Goal: Task Accomplishment & Management: Use online tool/utility

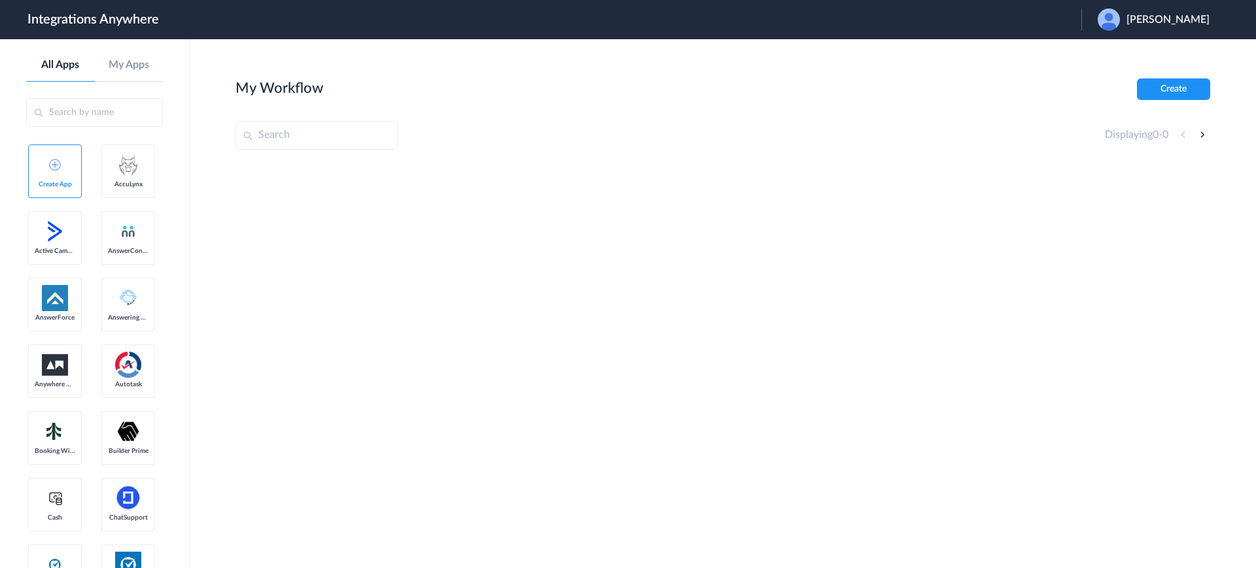
drag, startPoint x: 1161, startPoint y: 24, endPoint x: 1124, endPoint y: 66, distance: 55.6
click at [1161, 23] on span "Billie Goldberg" at bounding box center [1167, 20] width 83 height 12
click at [1111, 52] on link "Logout" at bounding box center [1104, 52] width 27 height 9
click at [1022, 23] on span "Launch Account" at bounding box center [1027, 19] width 75 height 10
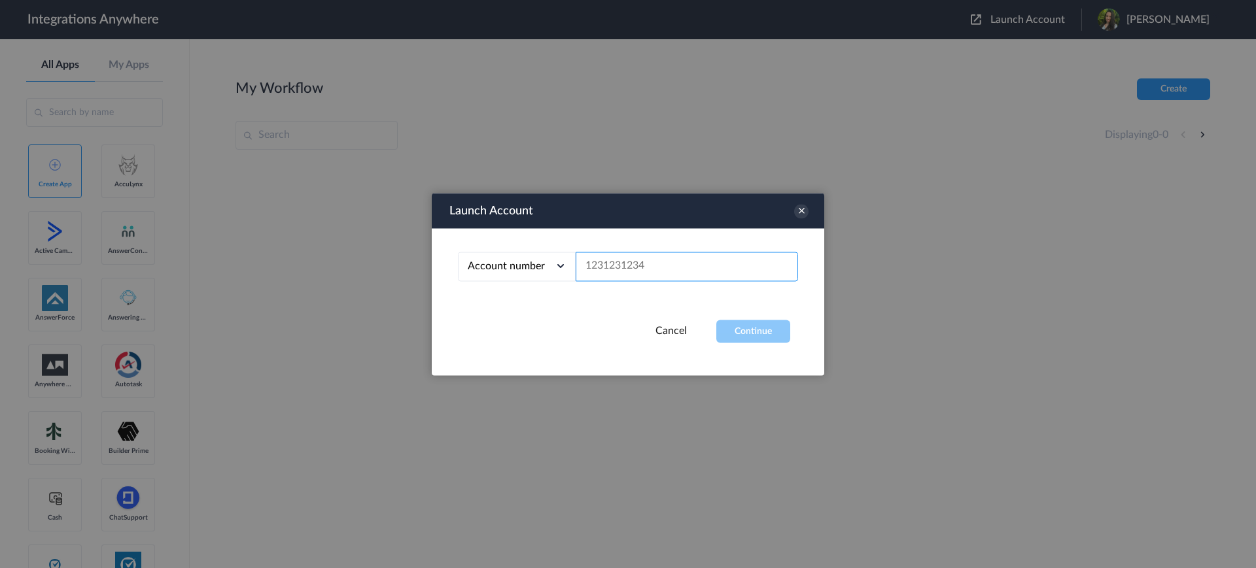
paste input "8773581602"
type input "8773581602"
click at [730, 332] on button "Continue" at bounding box center [753, 331] width 74 height 23
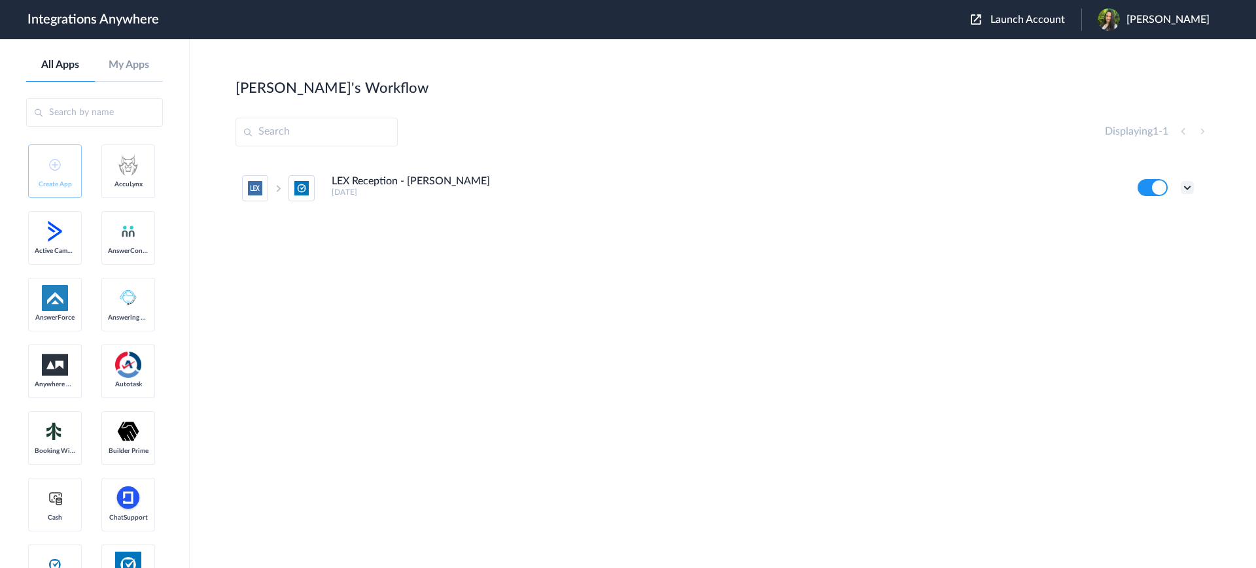
click at [1191, 186] on icon at bounding box center [1187, 187] width 13 height 13
click at [685, 285] on div "LEX Reception - Clio Grow 4 years ago Edit Task history Delete" at bounding box center [722, 258] width 975 height 196
click at [1186, 186] on icon at bounding box center [1187, 187] width 13 height 13
click at [1141, 237] on link "Task history" at bounding box center [1149, 241] width 63 height 9
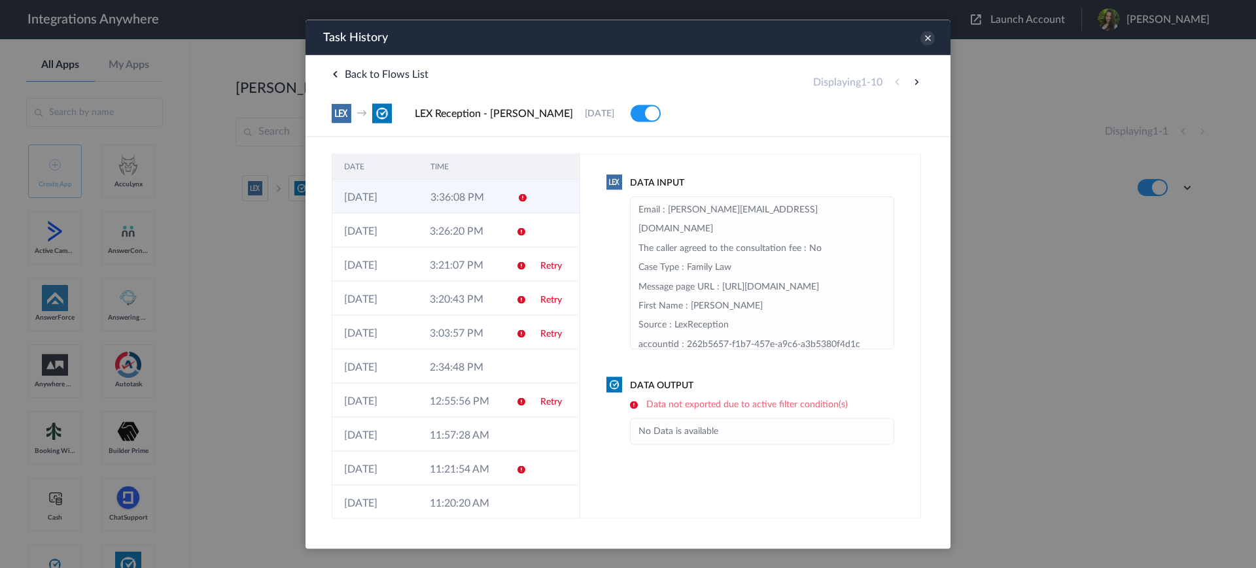
click at [517, 194] on icon at bounding box center [522, 197] width 10 height 10
click at [927, 37] on icon at bounding box center [927, 38] width 14 height 14
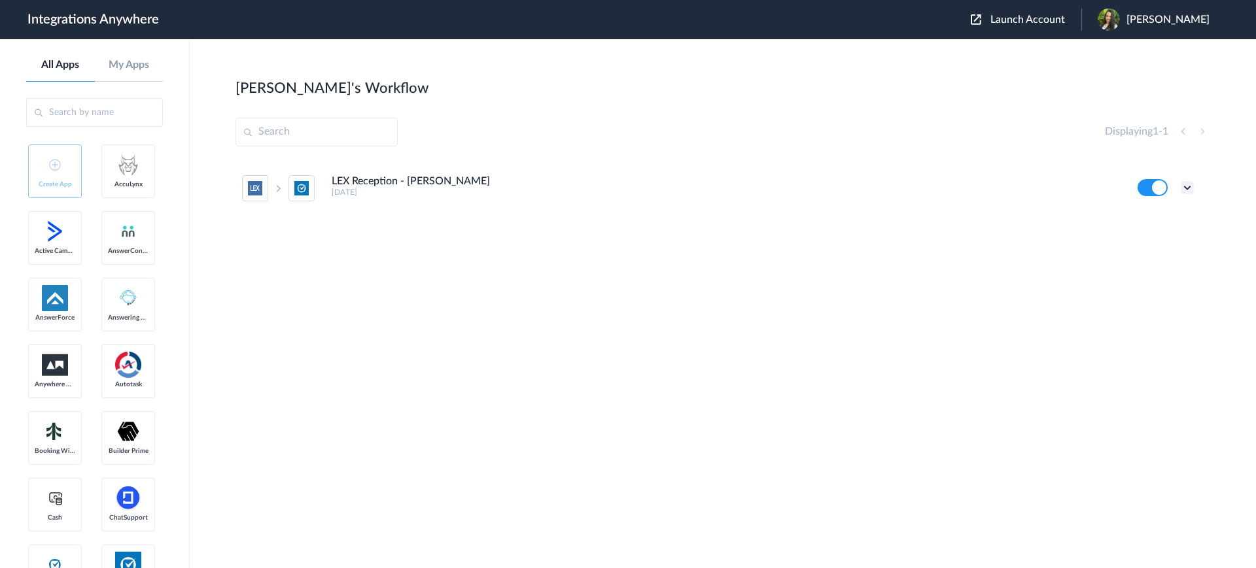
click at [1188, 189] on icon at bounding box center [1187, 187] width 13 height 13
click at [1147, 217] on link "Edit" at bounding box center [1133, 217] width 31 height 9
click at [1192, 187] on icon at bounding box center [1187, 187] width 13 height 13
click at [1150, 246] on link "Task history" at bounding box center [1149, 241] width 63 height 9
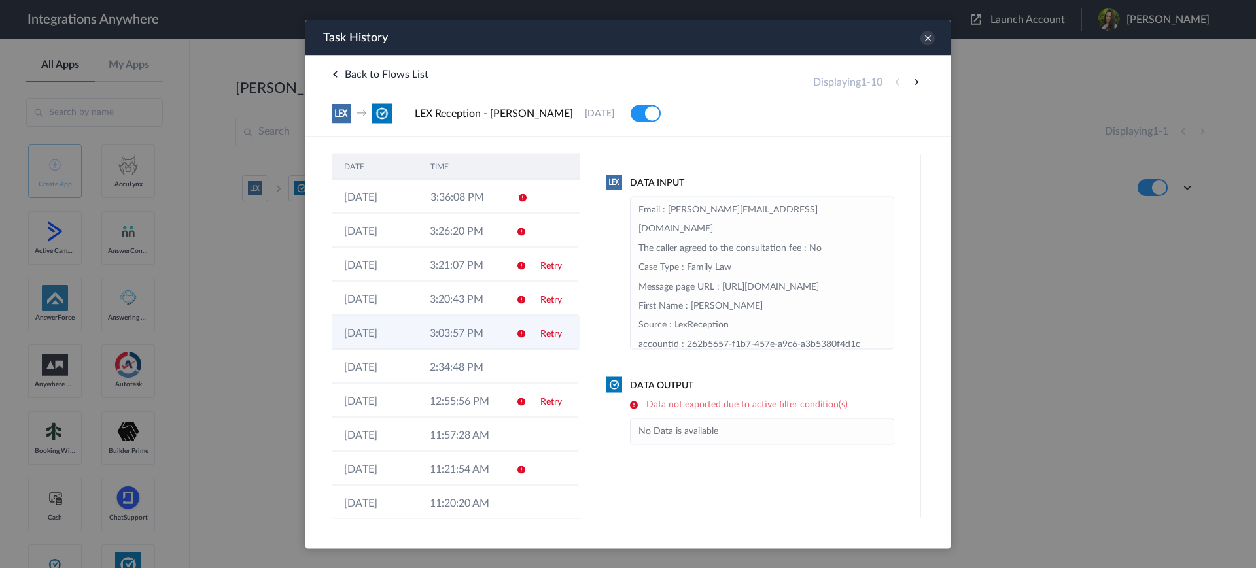
scroll to position [9, 0]
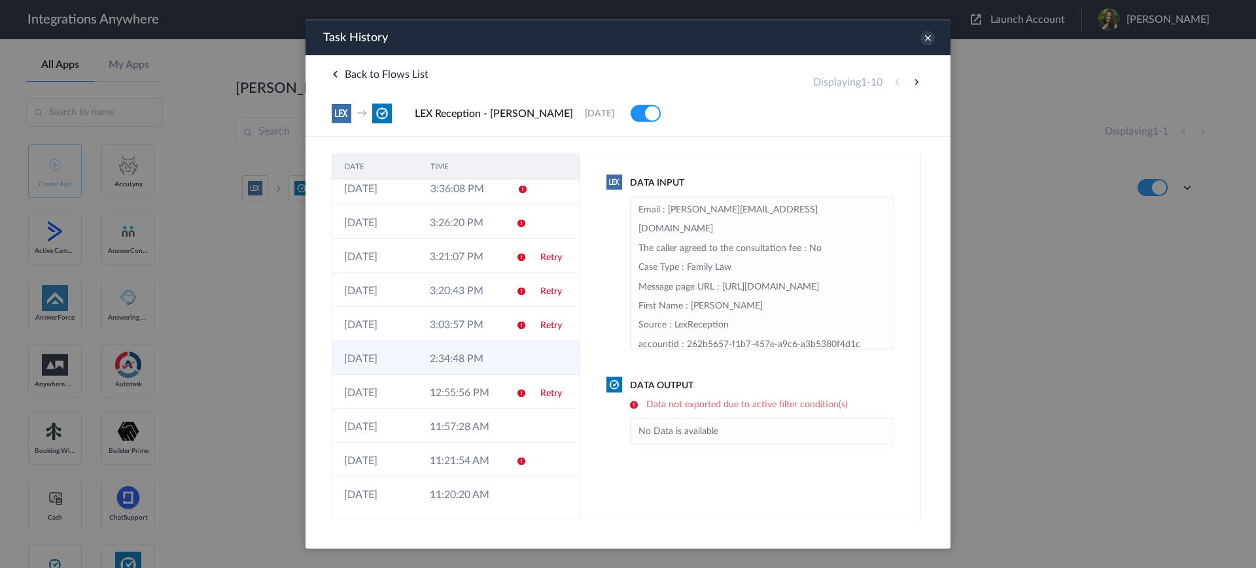
click at [459, 353] on td "2:34:48 PM" at bounding box center [461, 358] width 86 height 34
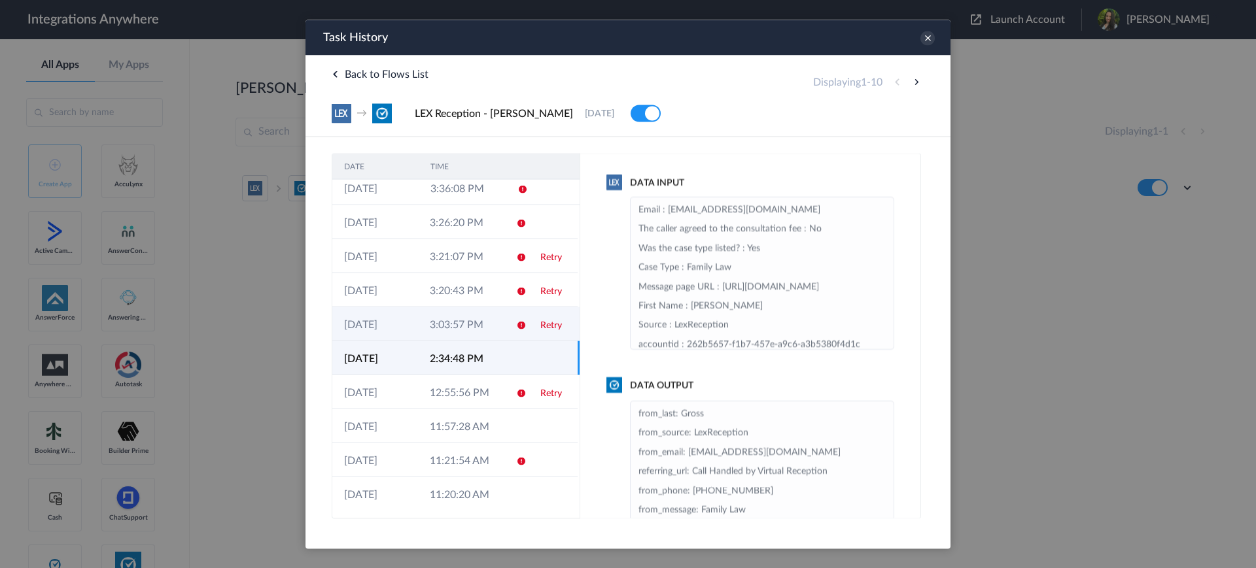
scroll to position [0, 0]
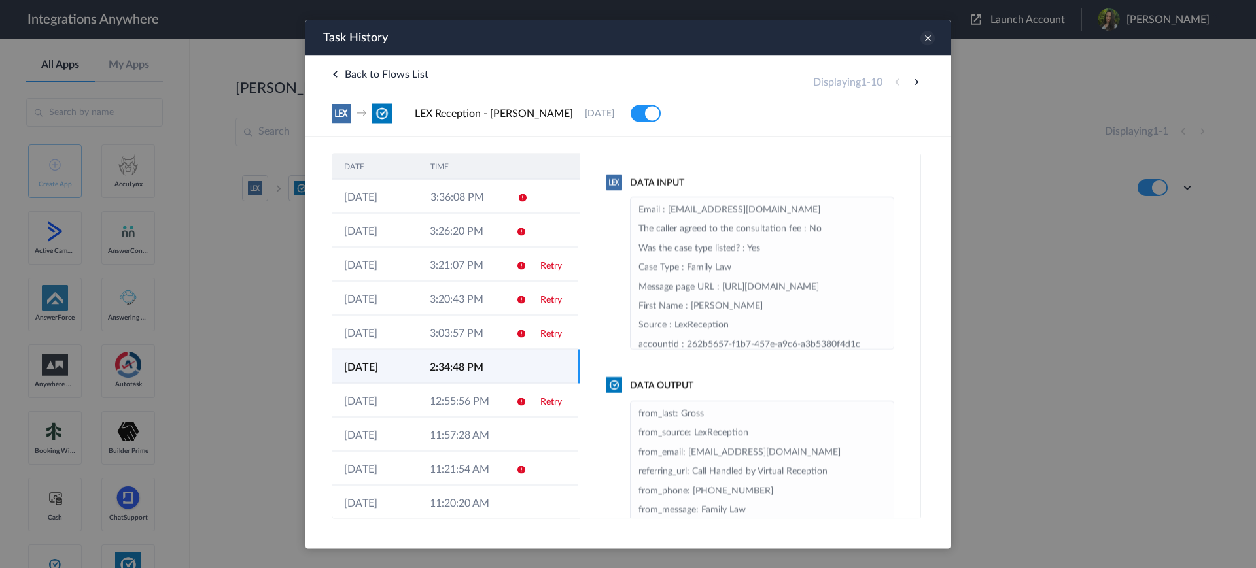
click at [927, 37] on icon at bounding box center [927, 38] width 14 height 14
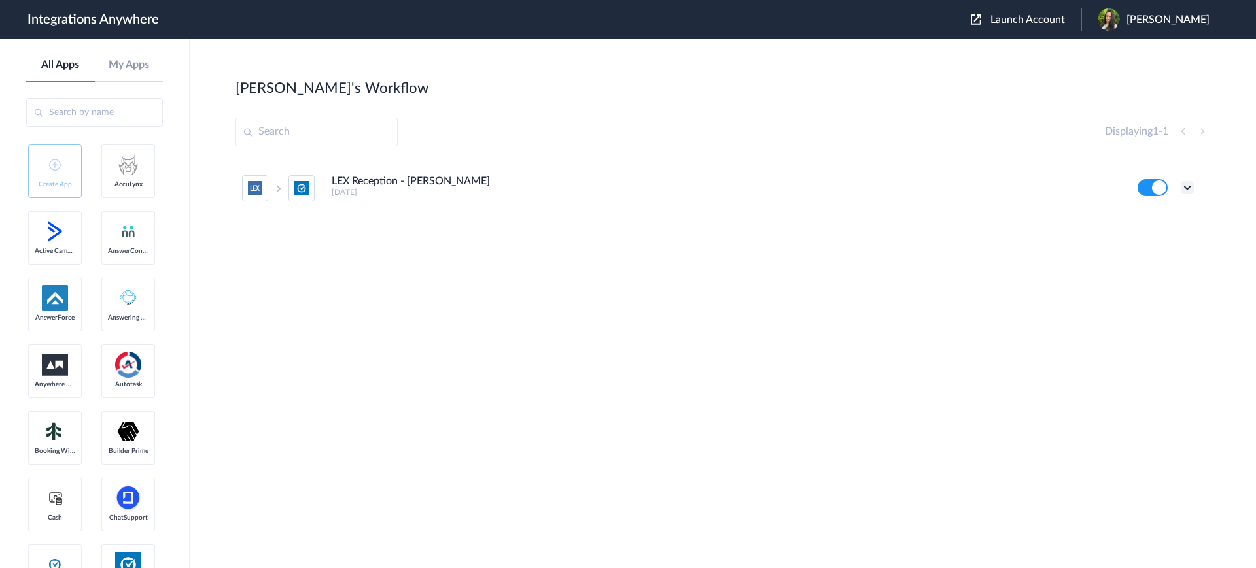
click at [1185, 188] on icon at bounding box center [1187, 187] width 13 height 13
click at [1140, 244] on link "Task history" at bounding box center [1149, 241] width 63 height 9
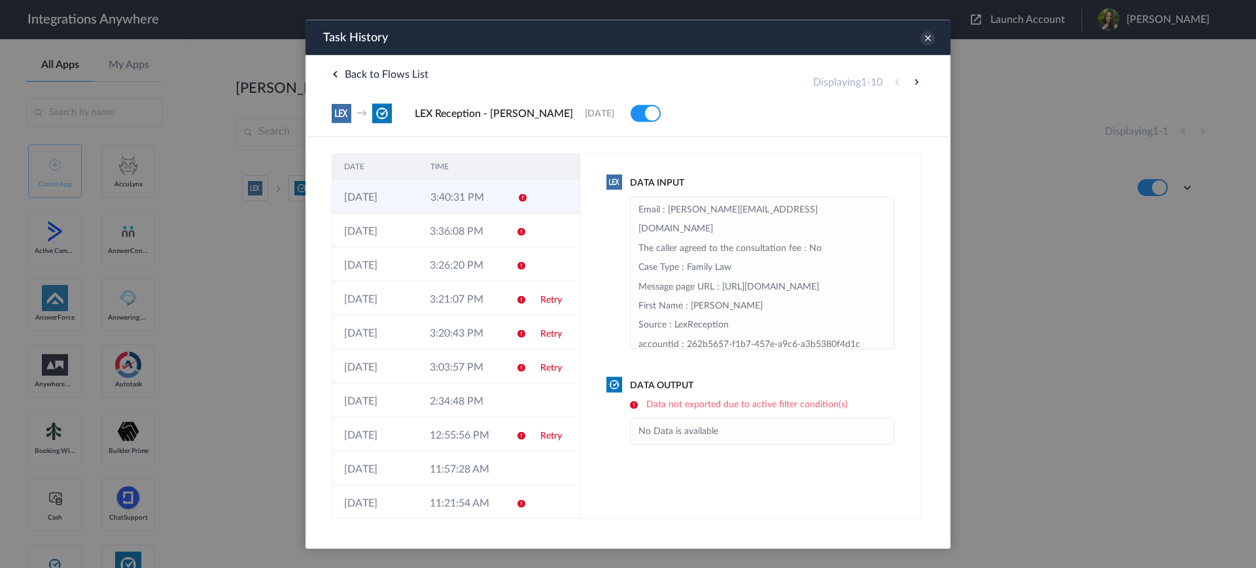
click at [517, 198] on icon at bounding box center [522, 197] width 10 height 10
click at [516, 229] on icon at bounding box center [521, 231] width 10 height 10
click at [517, 197] on icon at bounding box center [522, 197] width 10 height 10
click at [926, 37] on icon at bounding box center [927, 38] width 14 height 14
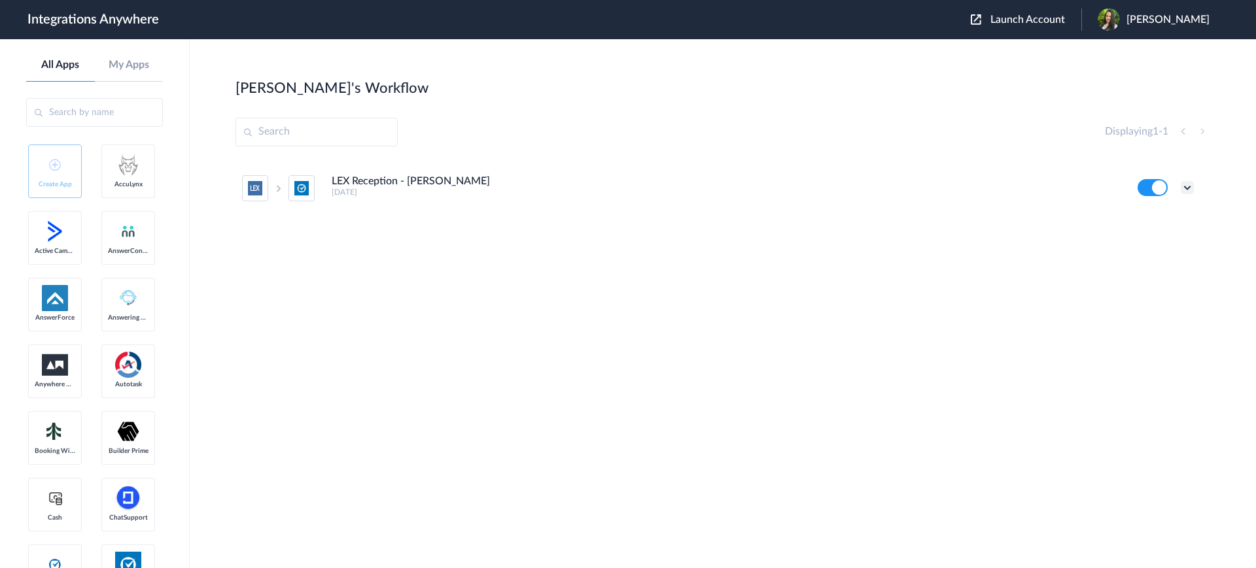
click at [1188, 188] on icon at bounding box center [1187, 187] width 13 height 13
click at [1148, 241] on link "Task history" at bounding box center [1149, 241] width 63 height 9
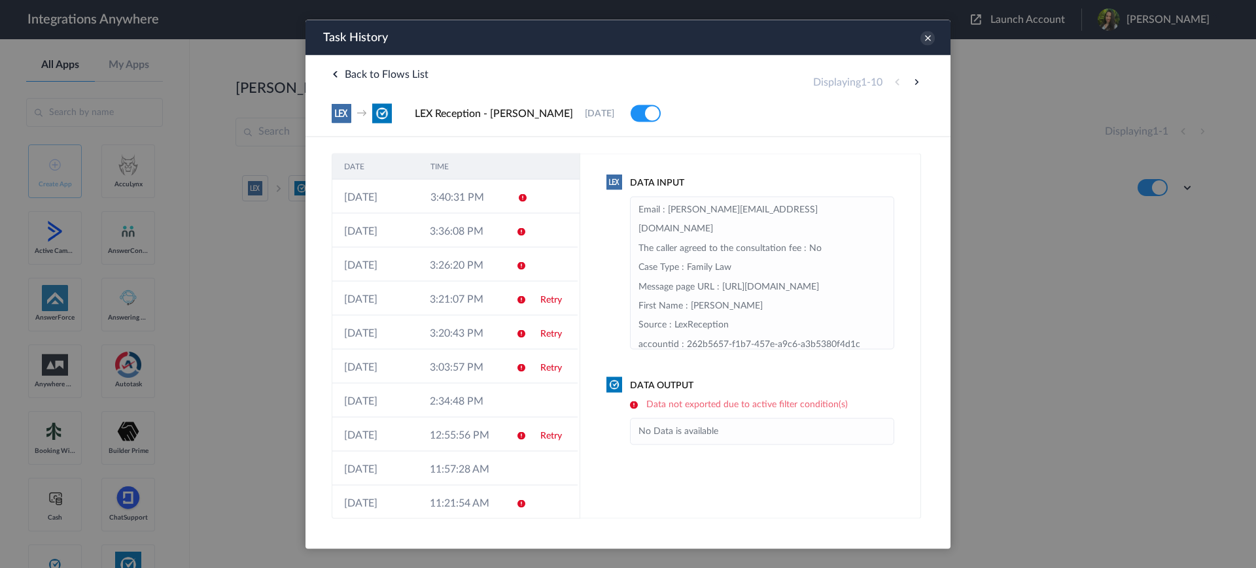
click at [443, 307] on td "3:21:07 PM" at bounding box center [461, 298] width 86 height 34
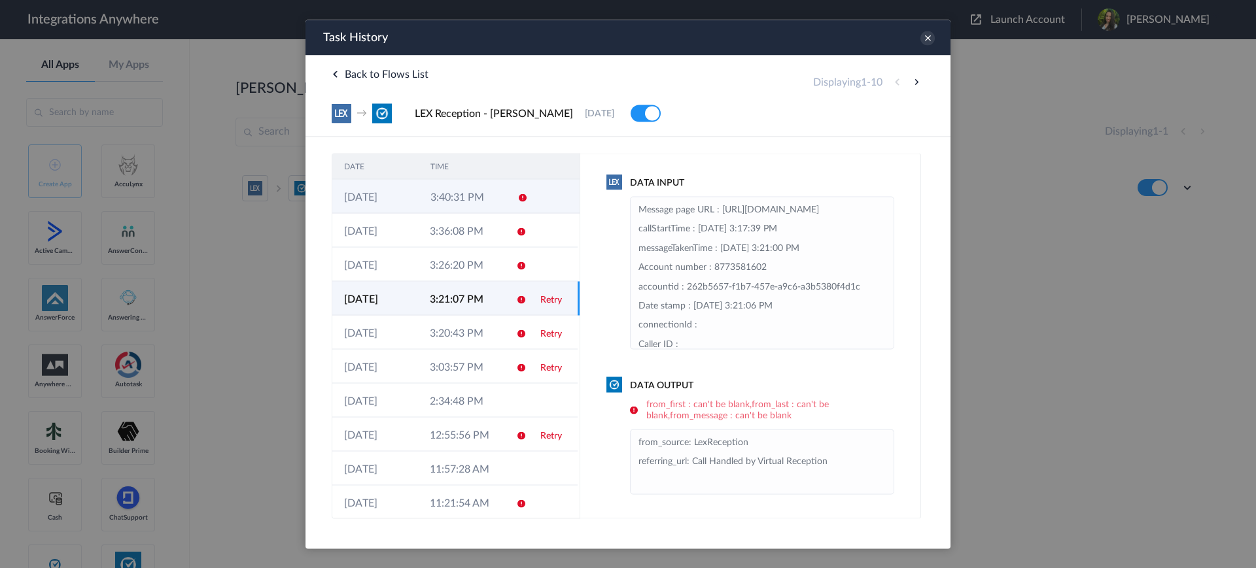
click at [517, 194] on icon at bounding box center [522, 197] width 10 height 10
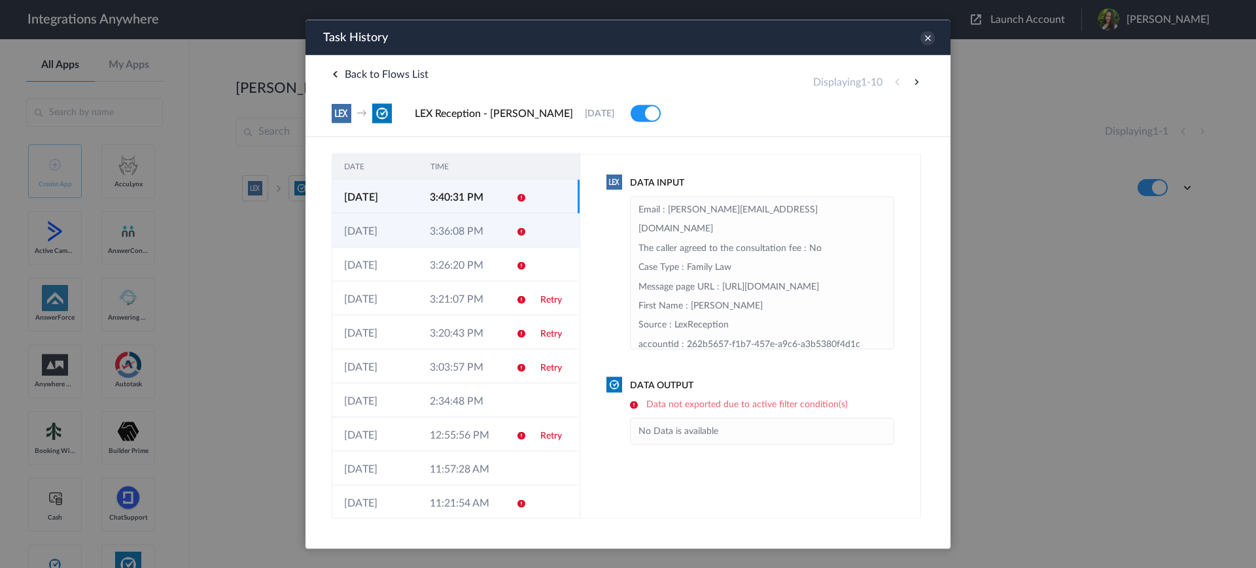
click at [516, 229] on icon at bounding box center [521, 231] width 10 height 10
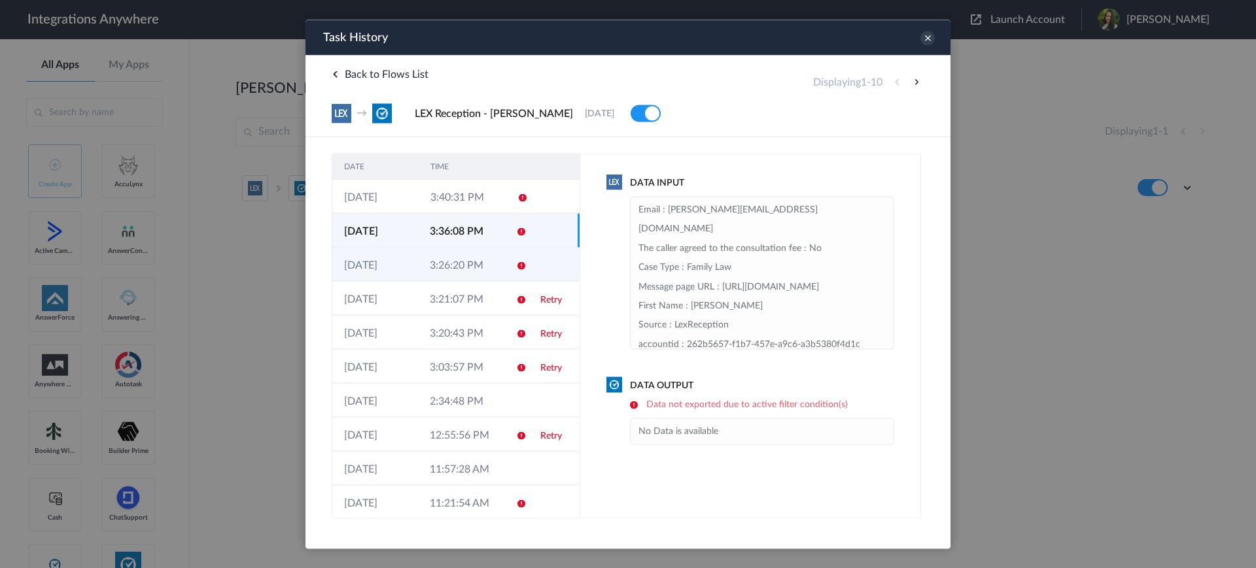
click at [510, 259] on td at bounding box center [516, 264] width 25 height 34
click at [516, 228] on icon at bounding box center [521, 231] width 10 height 10
click at [927, 39] on icon at bounding box center [927, 38] width 14 height 14
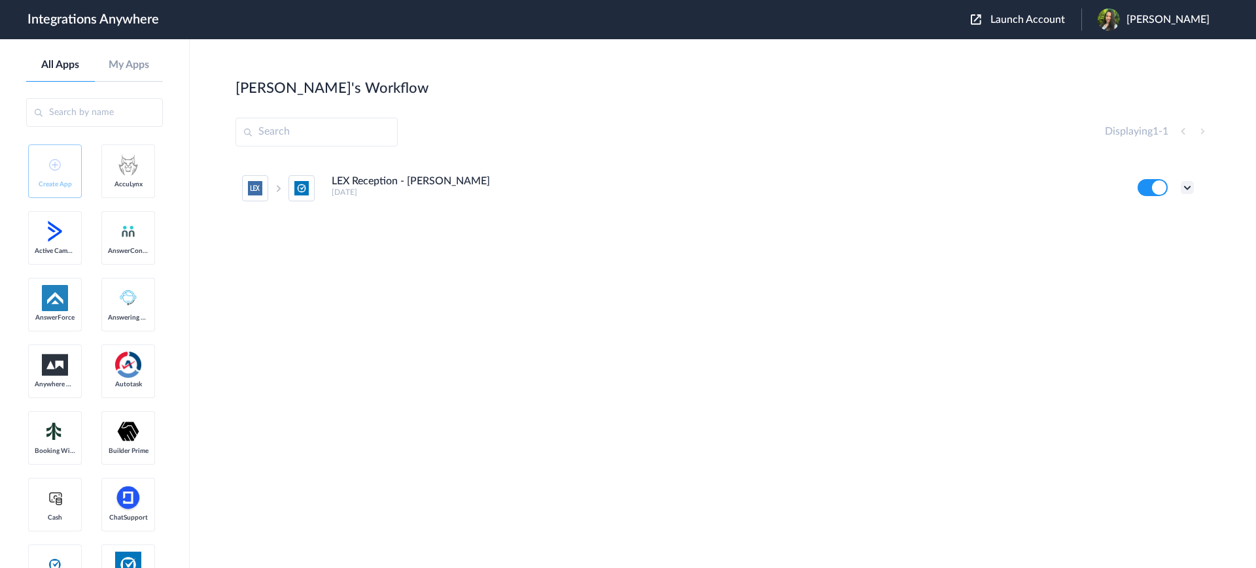
click at [1187, 188] on icon at bounding box center [1187, 187] width 13 height 13
click at [1137, 243] on link "Task history" at bounding box center [1149, 241] width 63 height 9
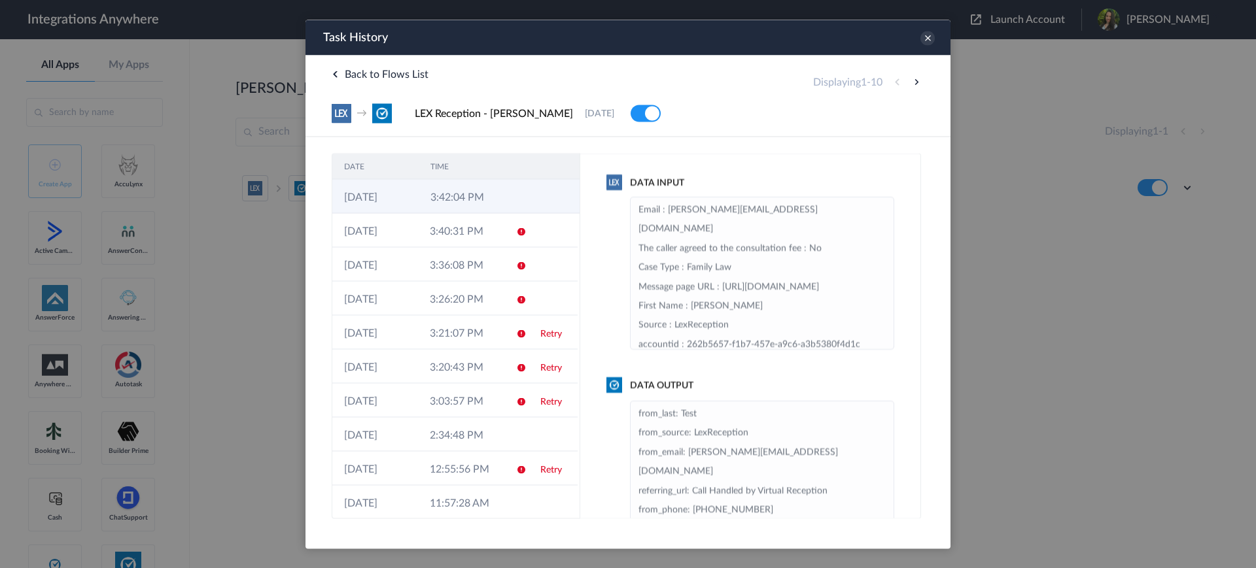
click at [508, 199] on td at bounding box center [518, 196] width 25 height 34
click at [933, 38] on icon at bounding box center [927, 38] width 14 height 14
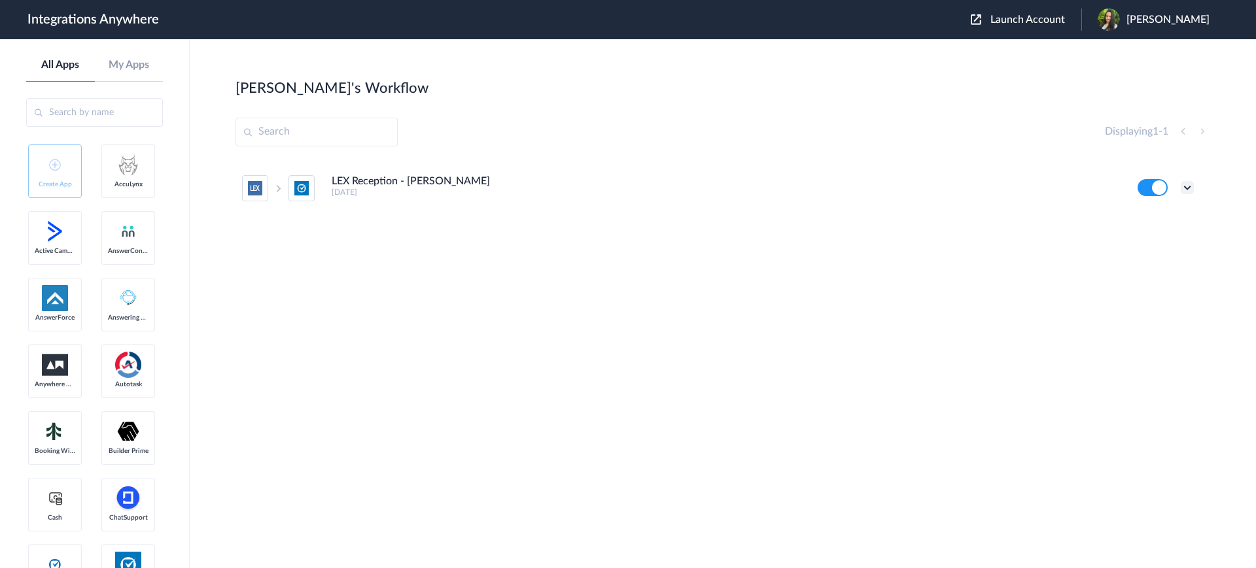
click at [1186, 184] on icon at bounding box center [1187, 187] width 13 height 13
click at [1131, 237] on link "Task history" at bounding box center [1149, 241] width 63 height 9
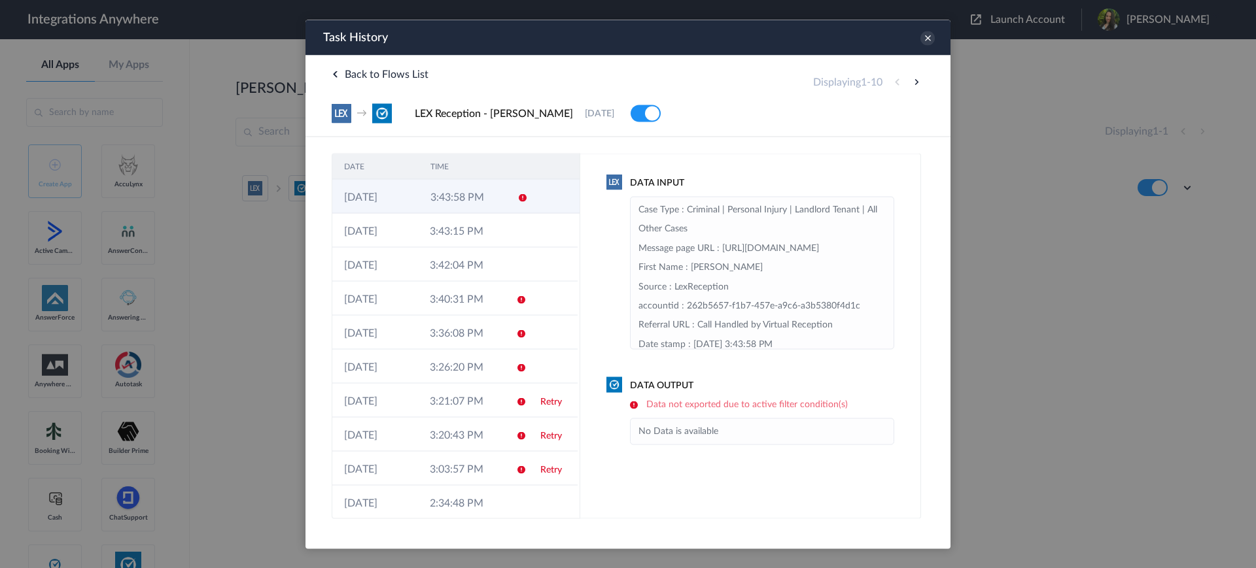
click at [517, 196] on icon at bounding box center [522, 197] width 10 height 10
click at [516, 197] on icon at bounding box center [521, 197] width 10 height 10
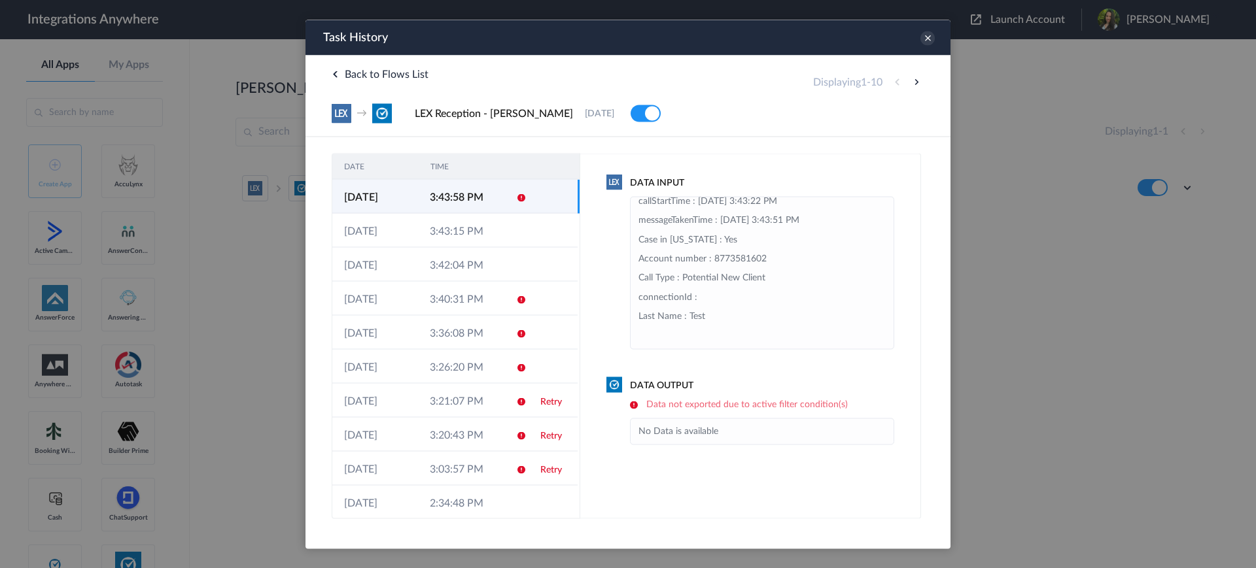
scroll to position [277, 0]
click at [928, 37] on icon at bounding box center [927, 38] width 14 height 14
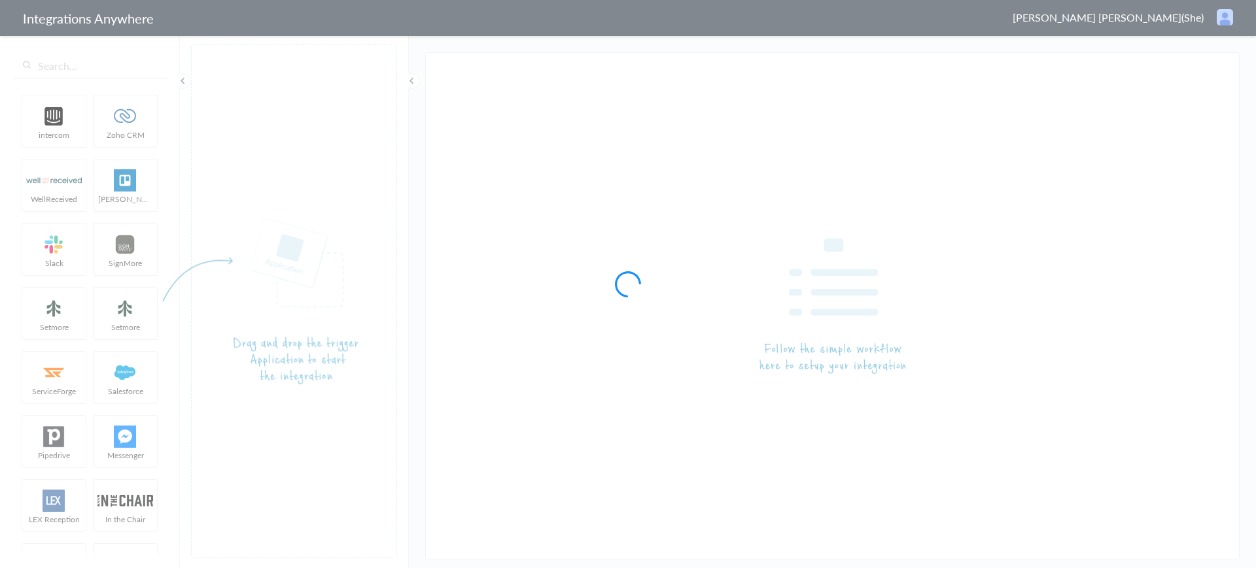
type input "LEX Reception - [PERSON_NAME]"
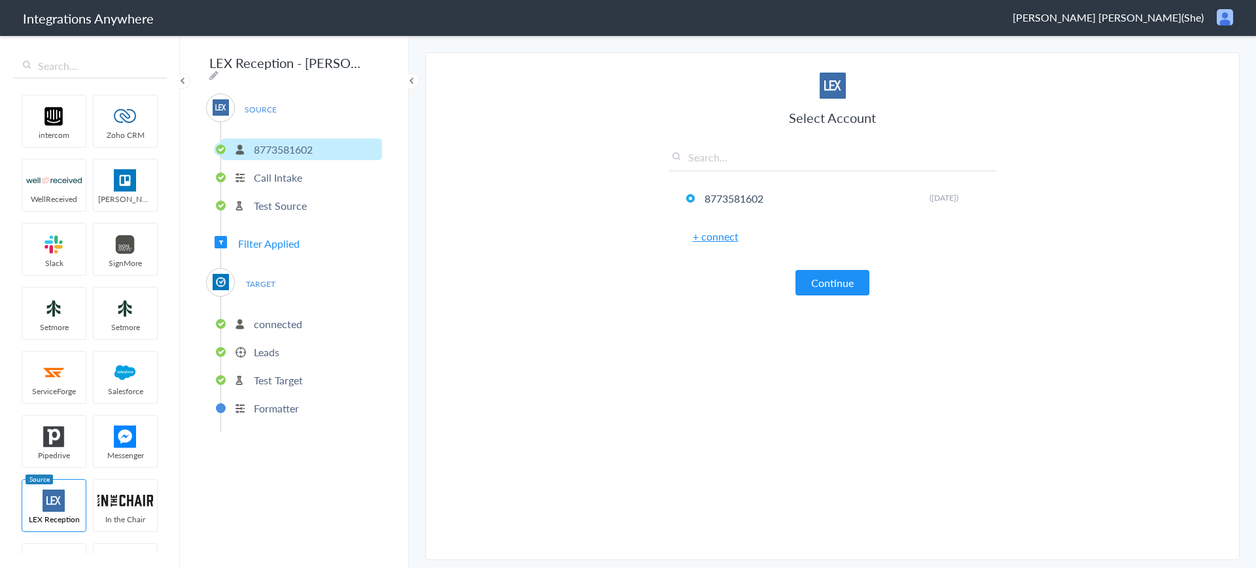
click at [277, 236] on span "Filter Applied" at bounding box center [268, 243] width 61 height 15
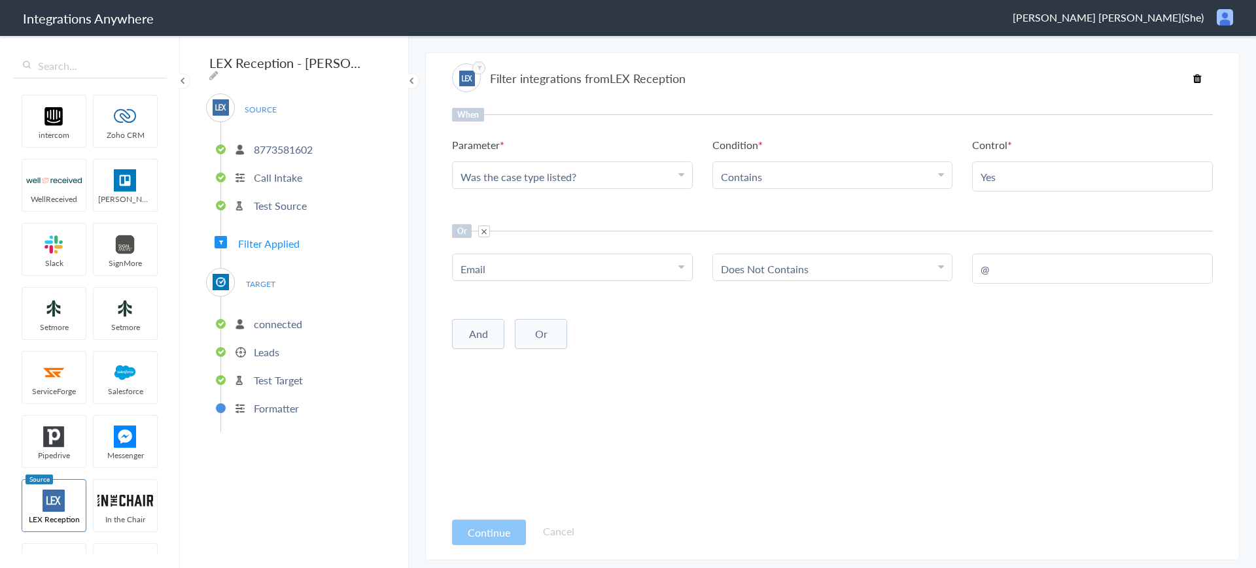
click at [642, 173] on listed\? "Was the case type listed?" at bounding box center [569, 176] width 218 height 15
drag, startPoint x: 1196, startPoint y: 76, endPoint x: 1169, endPoint y: 105, distance: 39.3
click at [1196, 75] on icon at bounding box center [1197, 78] width 9 height 10
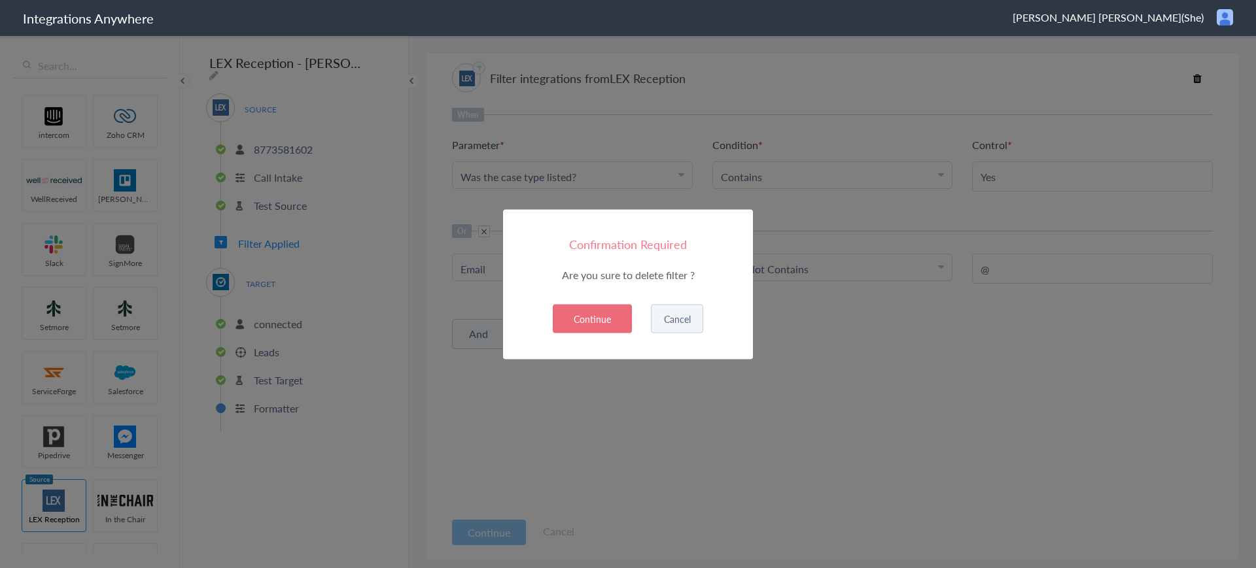
click at [598, 311] on button "Continue" at bounding box center [592, 318] width 79 height 29
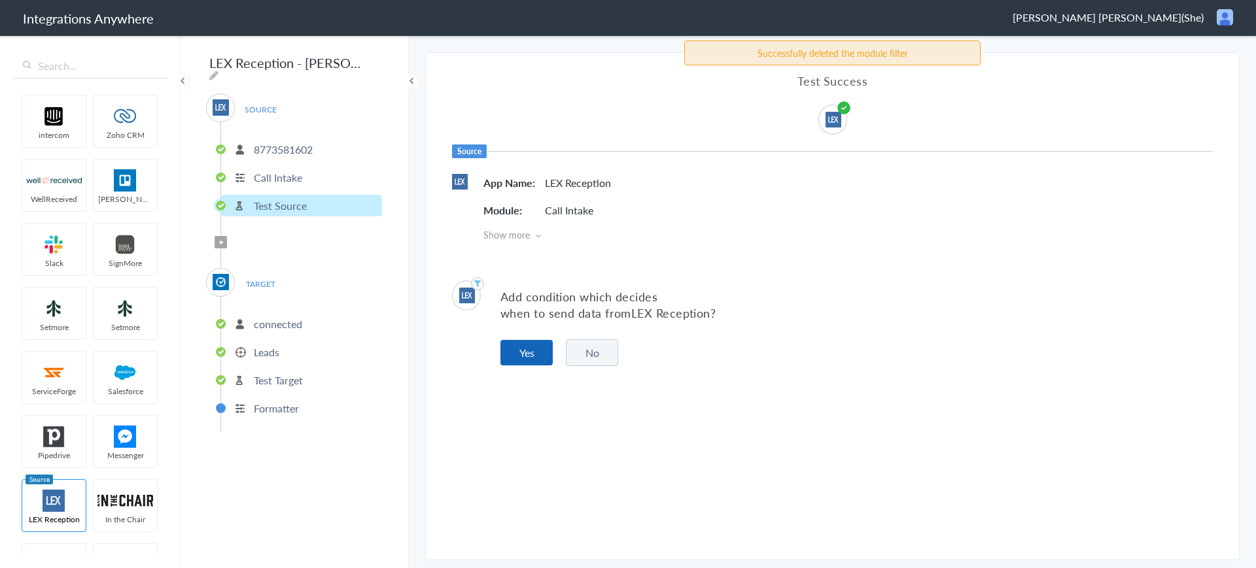
click at [516, 360] on button "Yes" at bounding box center [526, 353] width 52 height 26
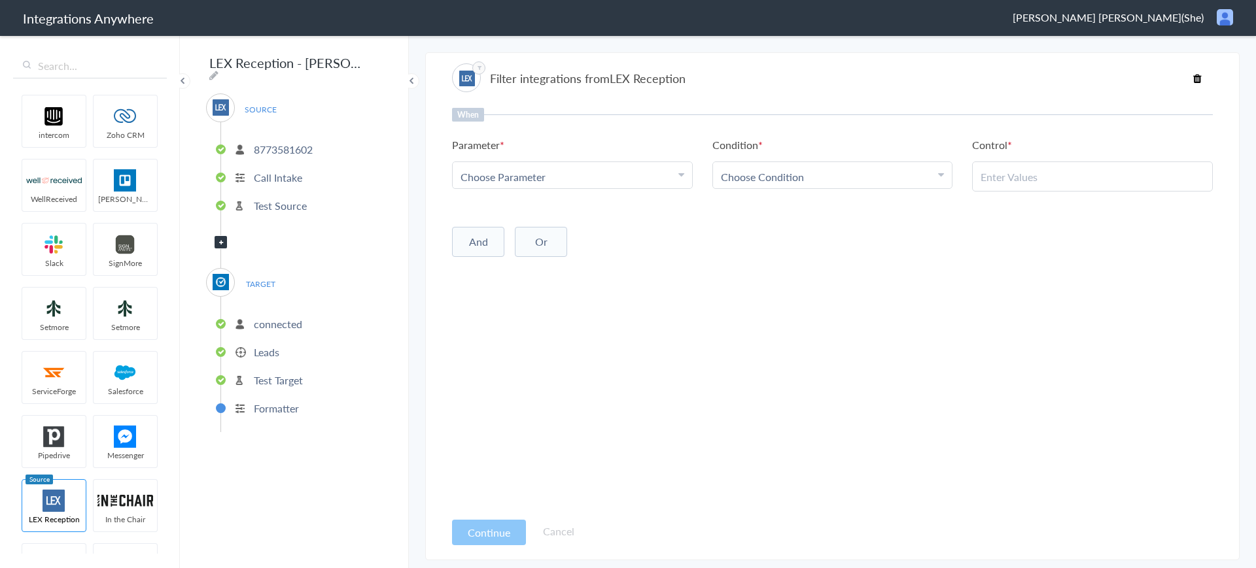
click at [646, 180] on div "Choose Parameter" at bounding box center [572, 176] width 224 height 15
click at [273, 202] on p "Test Source" at bounding box center [280, 205] width 53 height 15
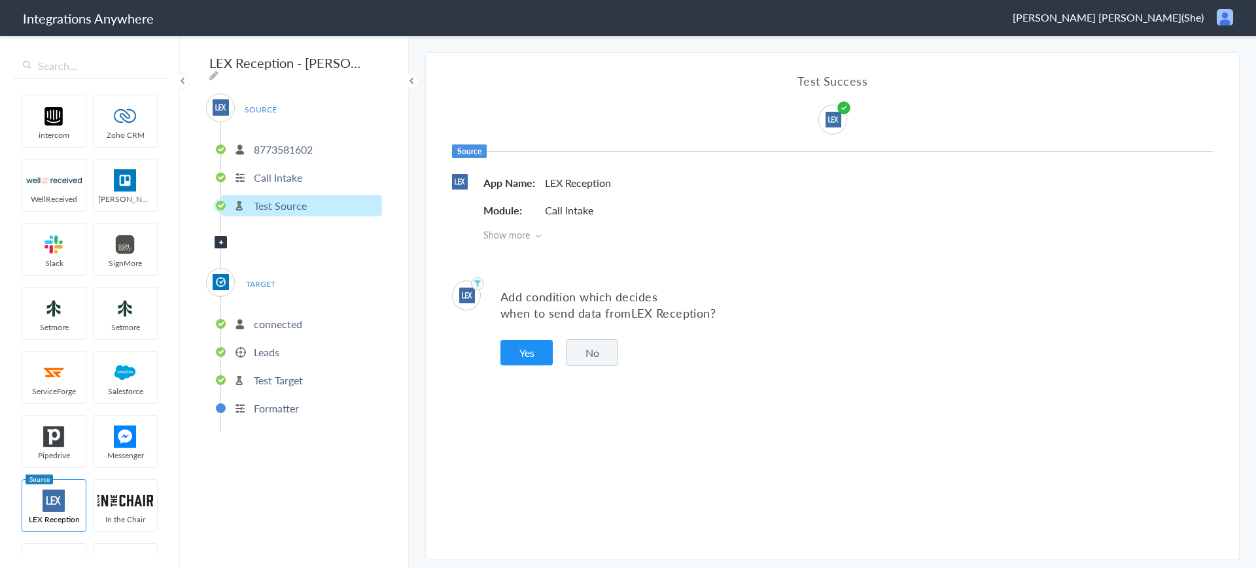
click at [287, 174] on p "Call Intake" at bounding box center [278, 177] width 48 height 15
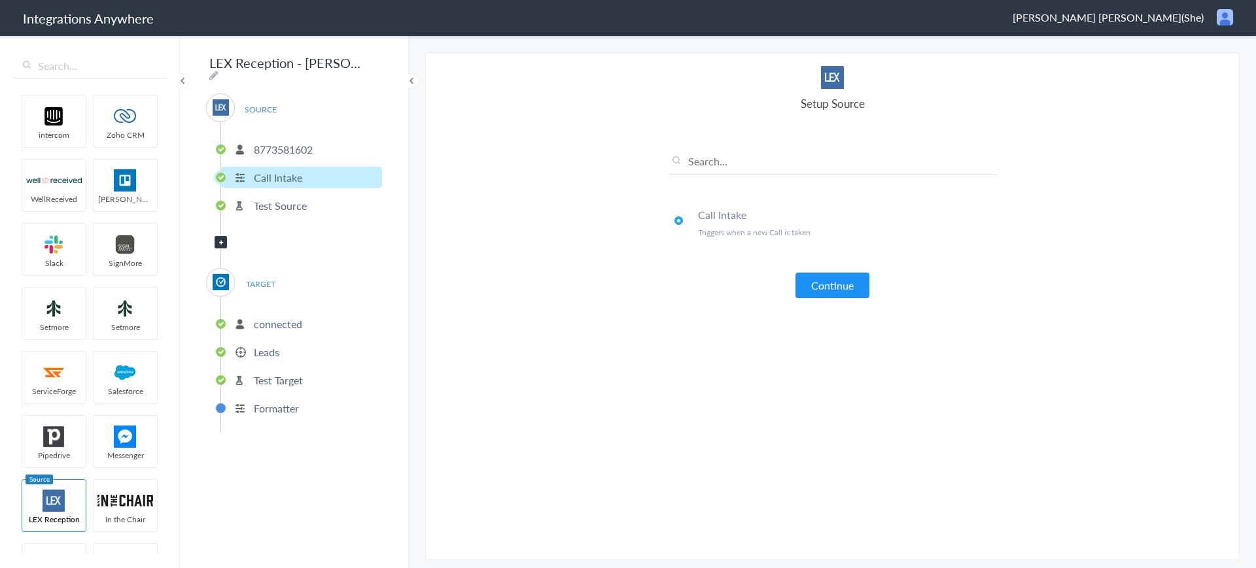
click at [290, 148] on p "8773581602" at bounding box center [283, 149] width 59 height 15
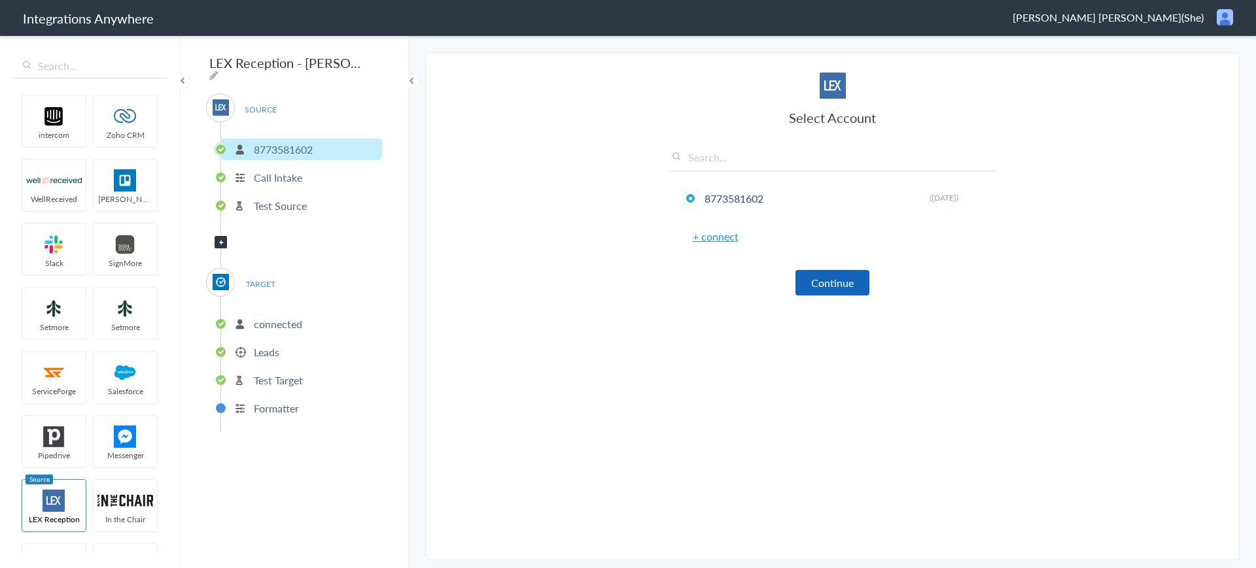
click at [806, 273] on button "Continue" at bounding box center [832, 283] width 74 height 26
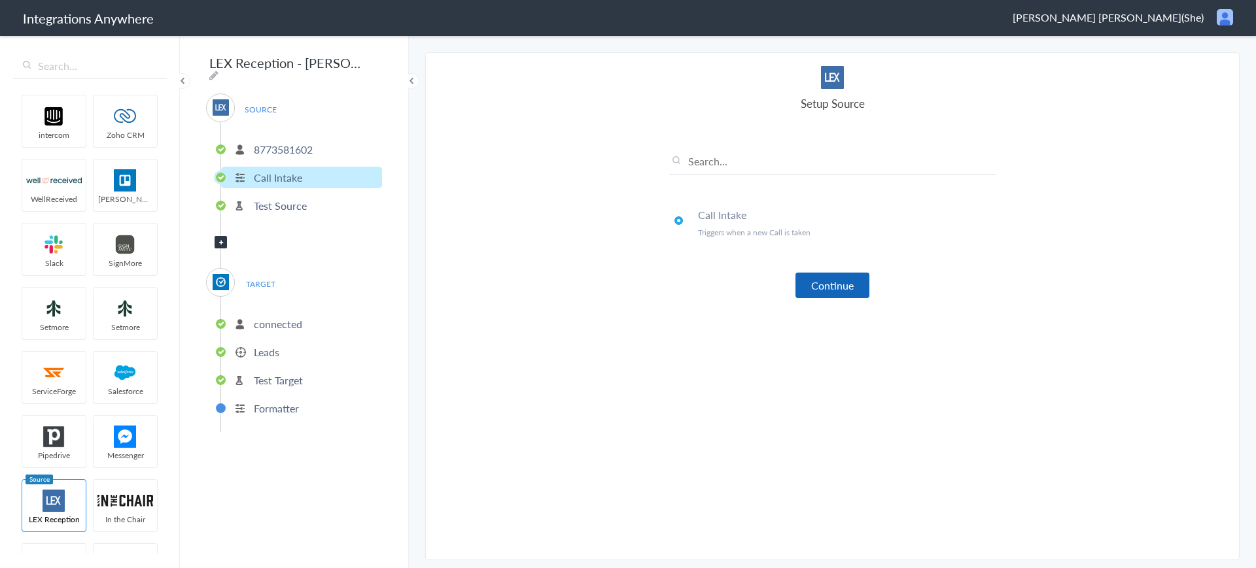
click at [861, 288] on button "Continue" at bounding box center [832, 286] width 74 height 26
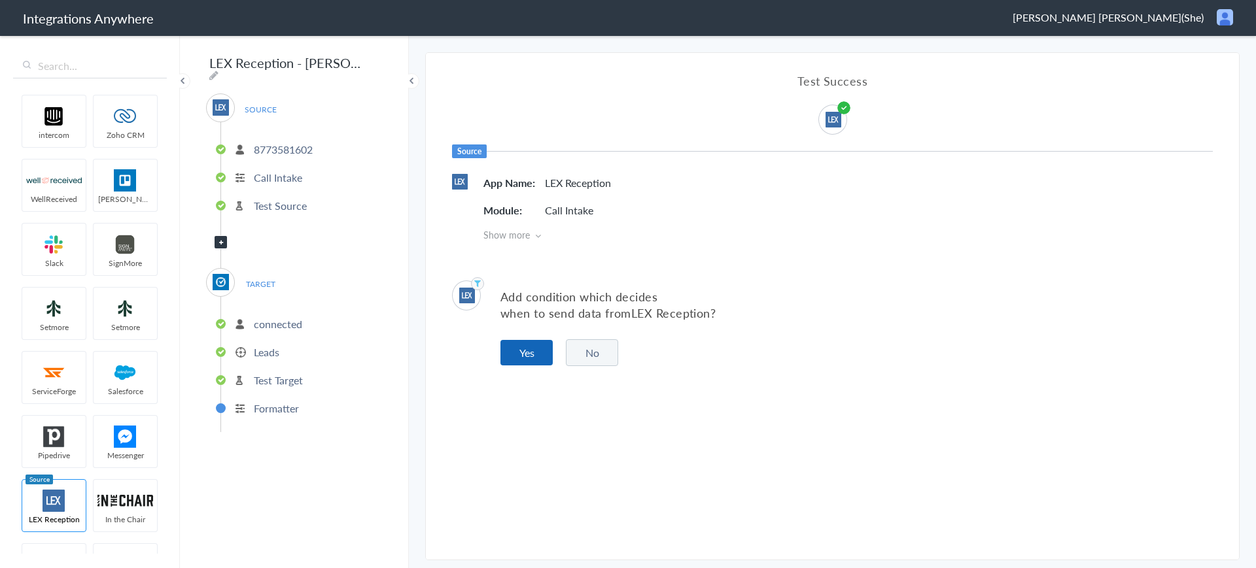
click at [541, 356] on button "Yes" at bounding box center [526, 353] width 52 height 26
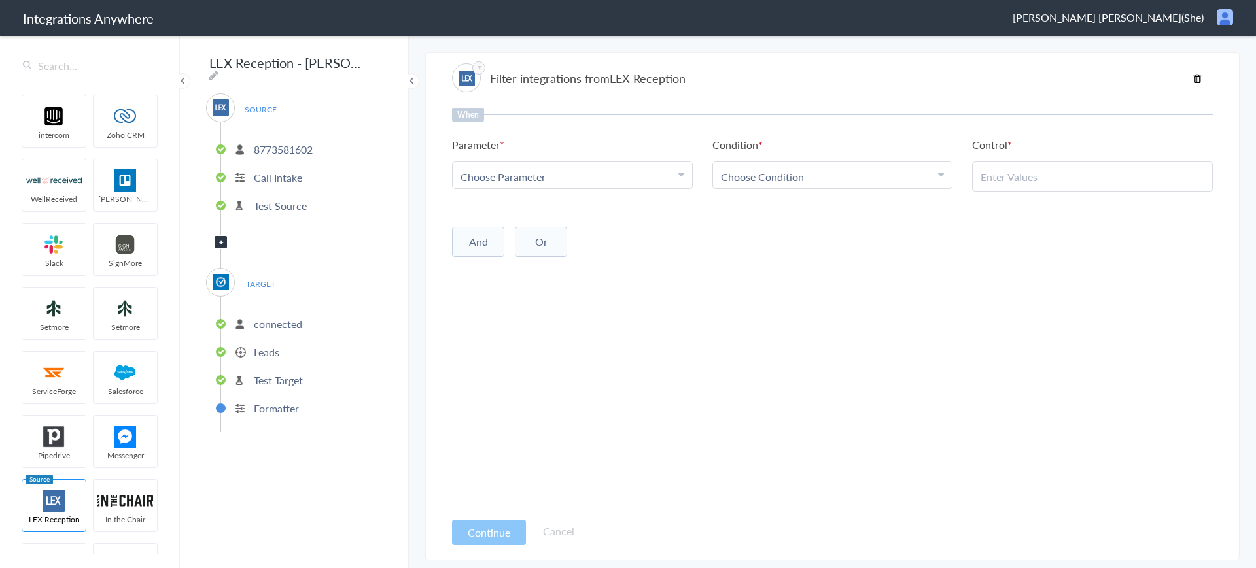
click at [600, 177] on div "Choose Parameter" at bounding box center [572, 176] width 224 height 15
click at [500, 238] on link "Case Type" at bounding box center [572, 233] width 239 height 28
click at [808, 175] on div "Choose Condition" at bounding box center [833, 176] width 224 height 15
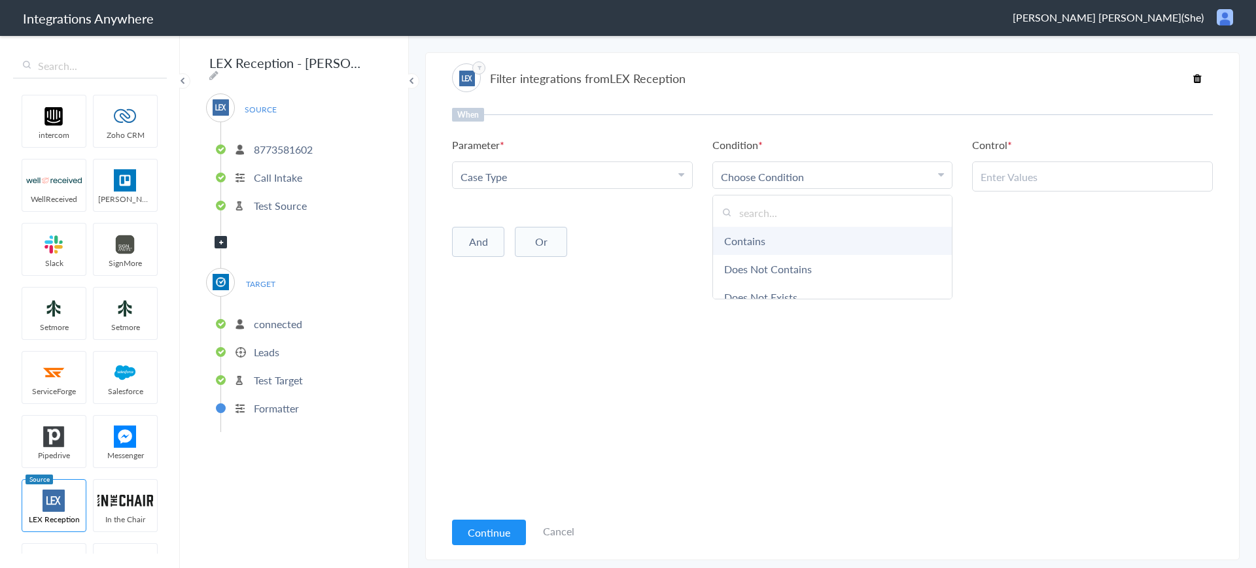
click at [766, 241] on link "Contains" at bounding box center [832, 241] width 239 height 28
click at [995, 175] on input "text" at bounding box center [1092, 176] width 224 height 15
click at [812, 182] on li "Contains" at bounding box center [830, 176] width 218 height 15
click at [1018, 173] on input "text" at bounding box center [1092, 176] width 224 height 15
paste input "Criminal | Personal Injury | Landlord Tenant | All Other Cases"
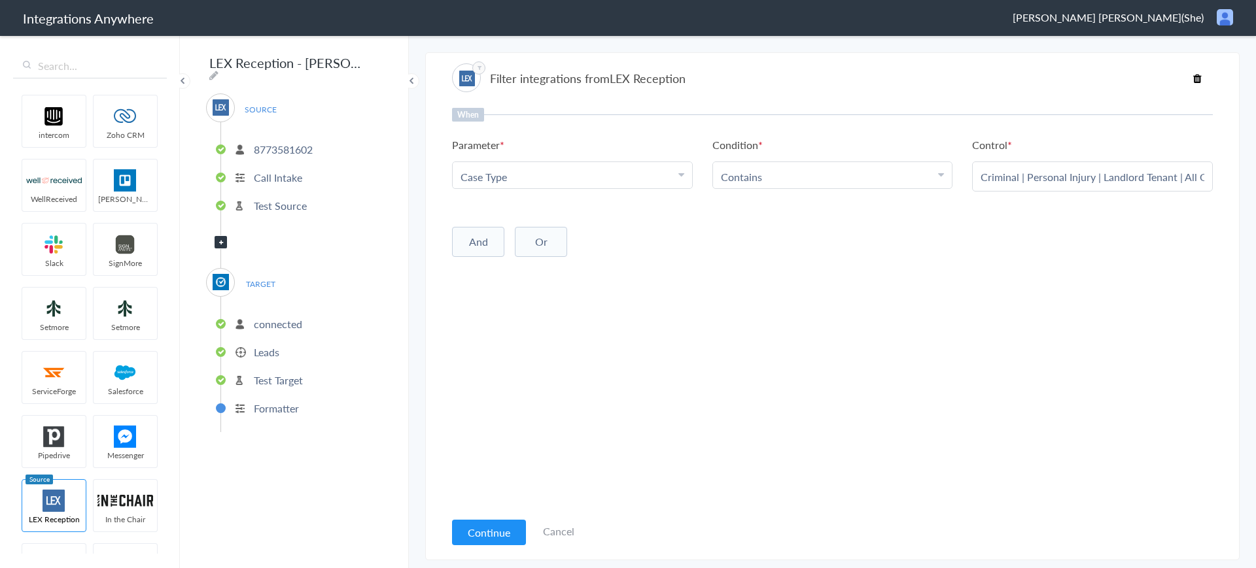
scroll to position [0, 50]
type input "Criminal | Personal Injury | Landlord Tenant | All Other Cases"
click at [495, 525] on button "Continue" at bounding box center [489, 533] width 74 height 26
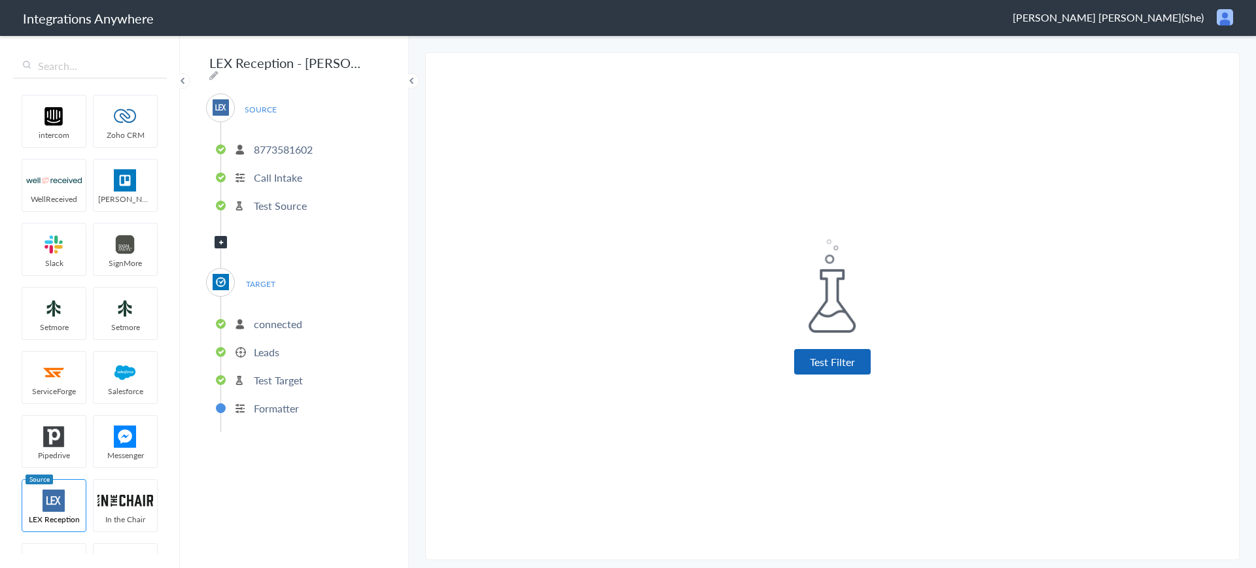
click at [819, 368] on button "Test Filter" at bounding box center [832, 362] width 77 height 26
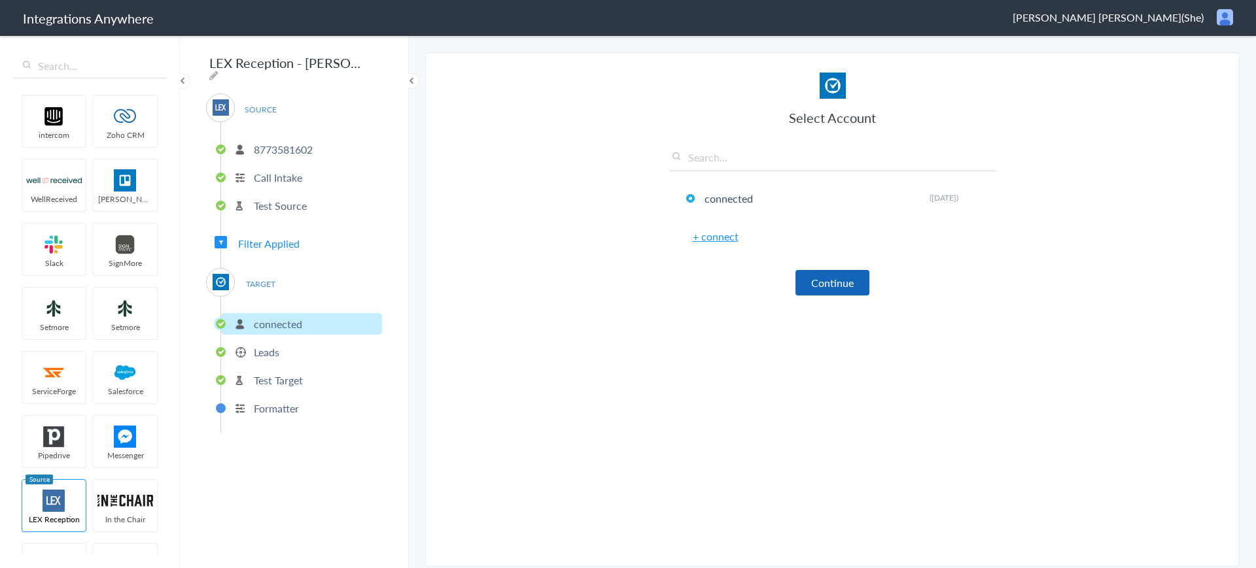
click at [846, 279] on button "Continue" at bounding box center [832, 283] width 74 height 26
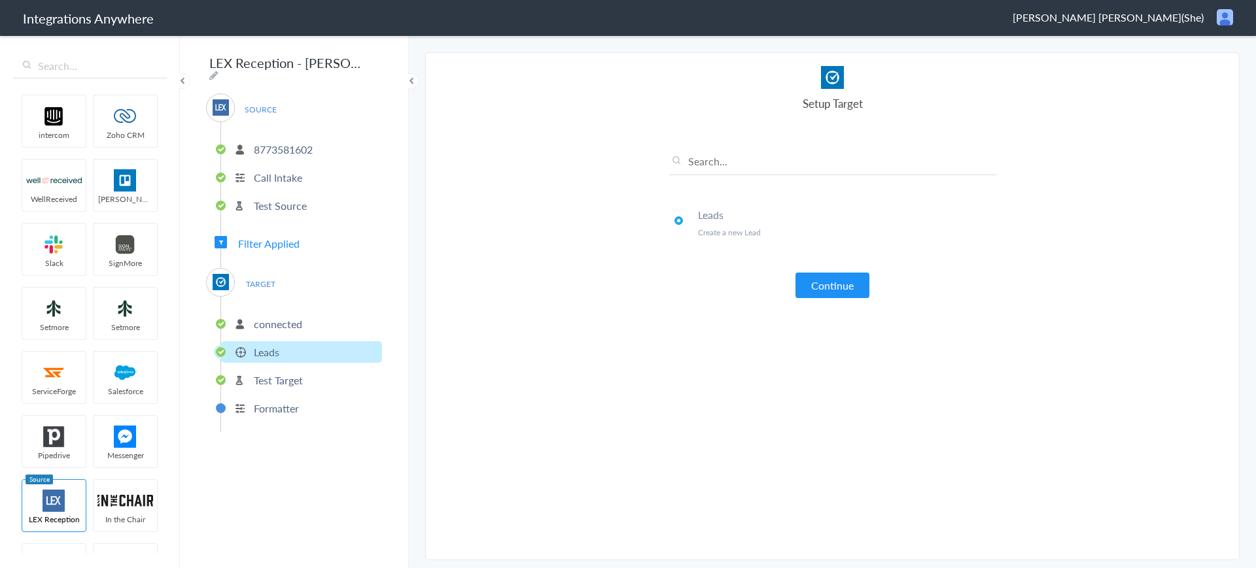
click at [846, 279] on button "Continue" at bounding box center [832, 286] width 74 height 26
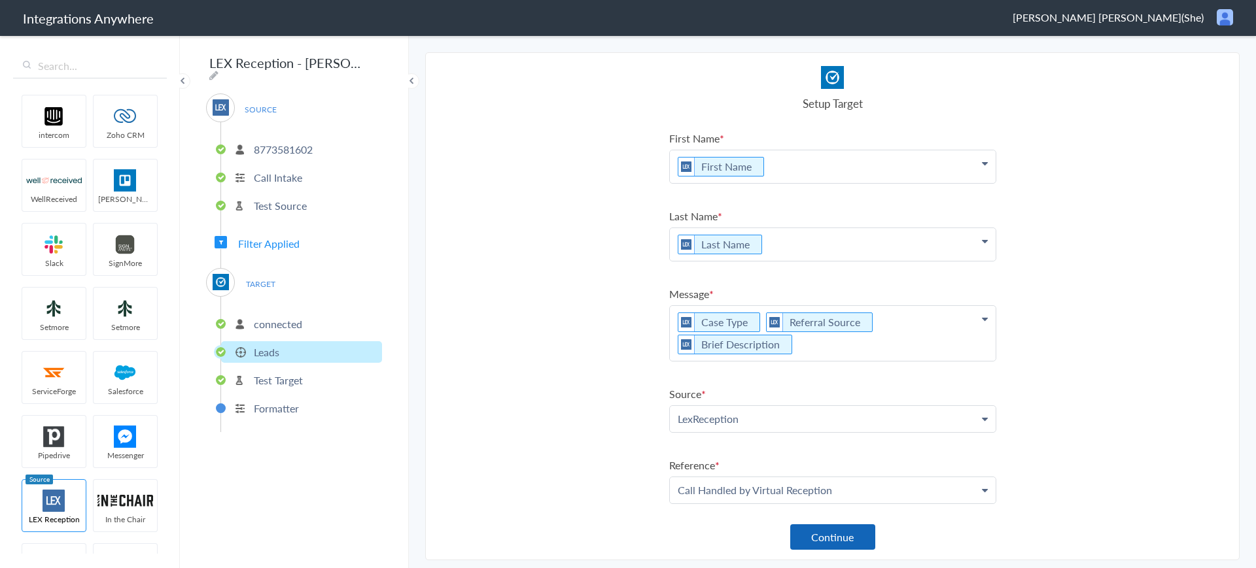
click at [824, 547] on button "Continue" at bounding box center [832, 538] width 85 height 26
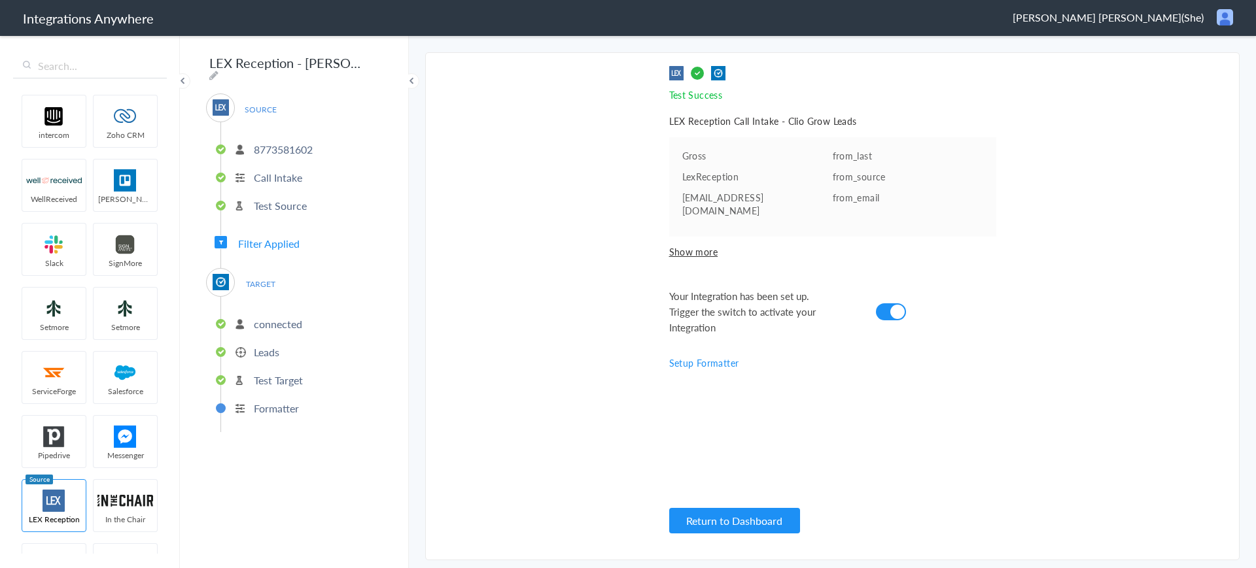
click at [261, 237] on span "Filter Applied" at bounding box center [268, 243] width 61 height 15
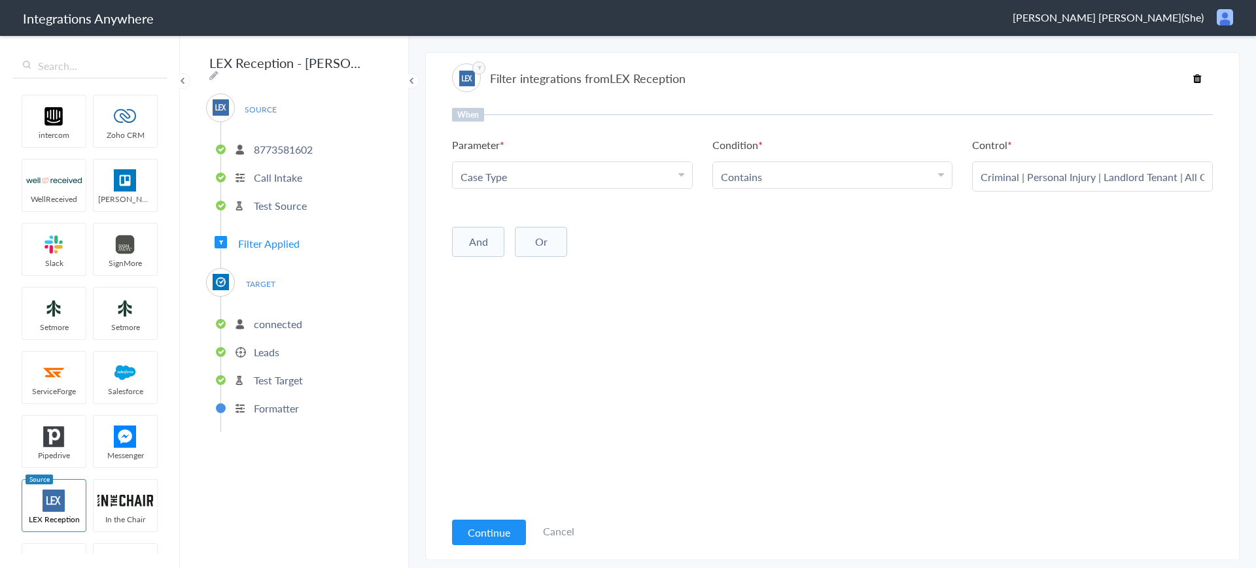
click at [908, 177] on li "Contains" at bounding box center [830, 176] width 218 height 15
click at [780, 266] on link "Does Not Contains" at bounding box center [832, 269] width 239 height 28
click at [1009, 177] on input "text" at bounding box center [1092, 176] width 224 height 15
paste input "Criminal | Personal Injury | Landlord Tenant | All Other Cases"
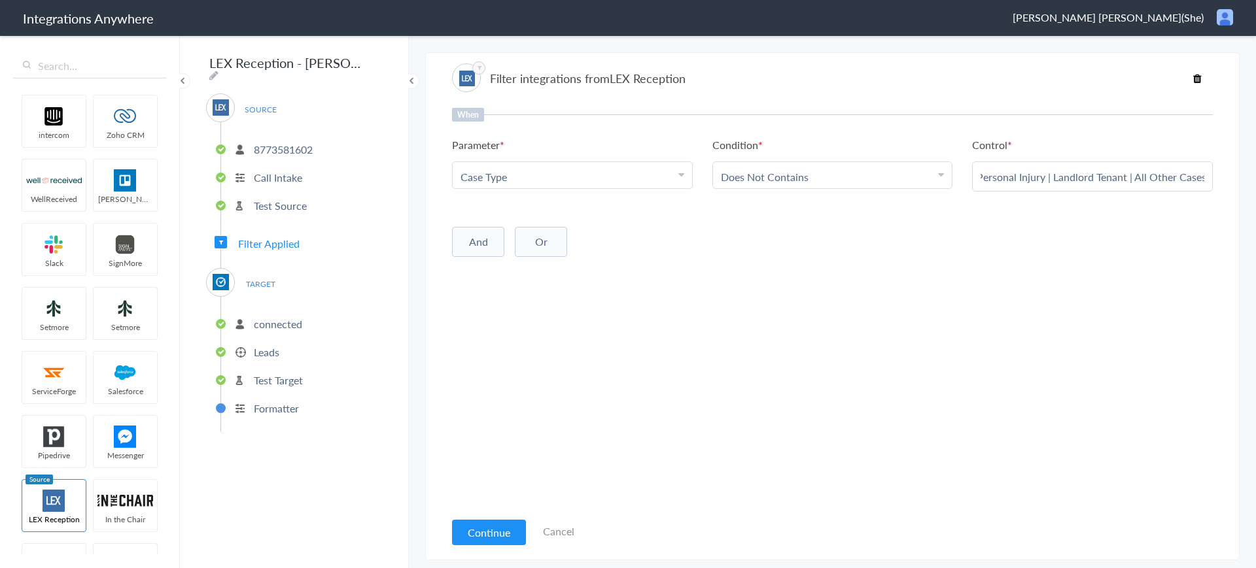
type input "Criminal | Personal Injury | Landlord Tenant | All Other Cases"
click at [886, 291] on div "When Parameter Choose Parameter Case Type First Name Last Name Email Phone Case…" at bounding box center [832, 309] width 761 height 402
click at [516, 534] on button "Continue" at bounding box center [489, 533] width 74 height 26
